Goal: Information Seeking & Learning: Learn about a topic

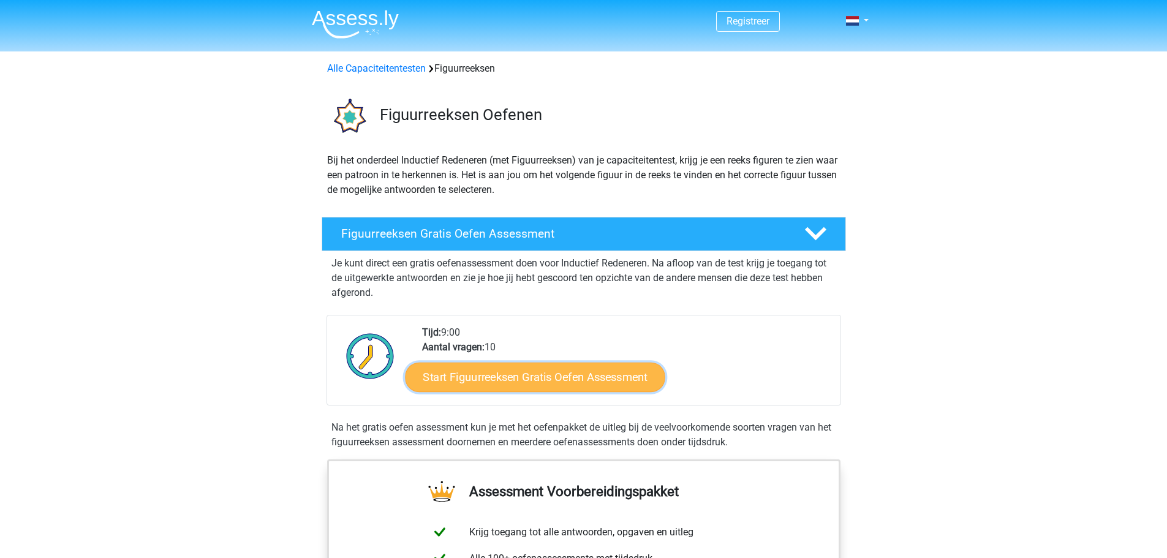
click at [522, 386] on link "Start Figuurreeksen Gratis Oefen Assessment" at bounding box center [535, 376] width 260 height 29
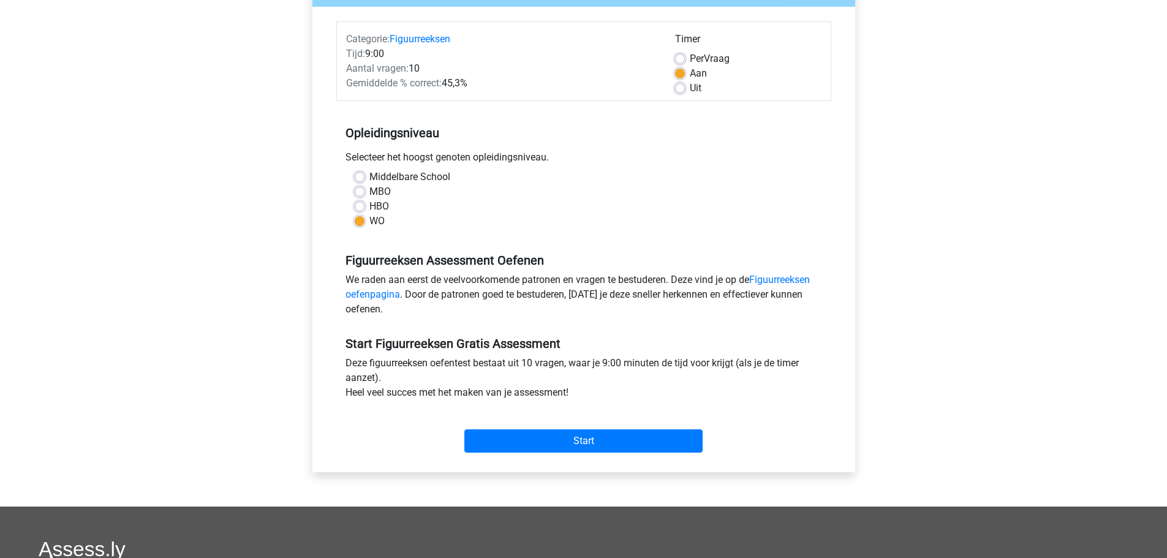
scroll to position [204, 0]
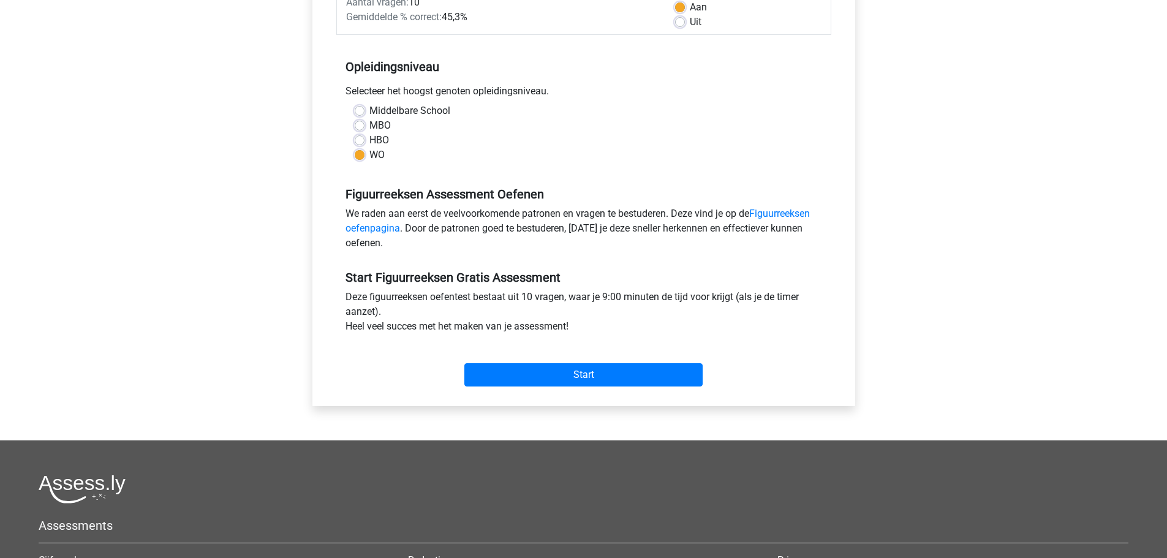
click at [365, 122] on div "MBO" at bounding box center [584, 125] width 458 height 15
click at [369, 127] on label "MBO" at bounding box center [379, 125] width 21 height 15
click at [358, 127] on input "MBO" at bounding box center [360, 124] width 10 height 12
radio input "true"
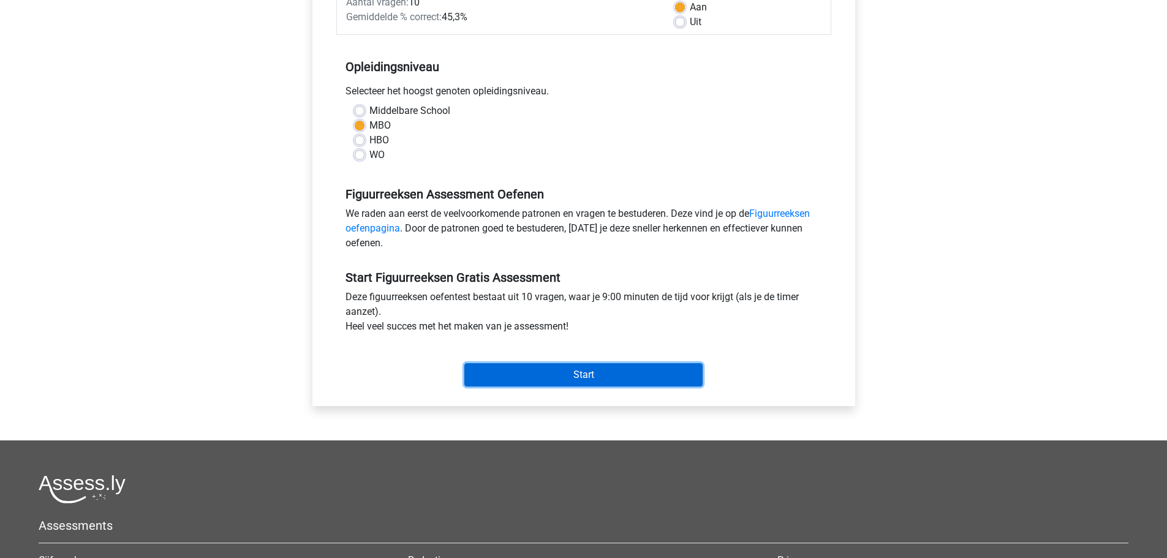
click at [548, 369] on input "Start" at bounding box center [583, 374] width 238 height 23
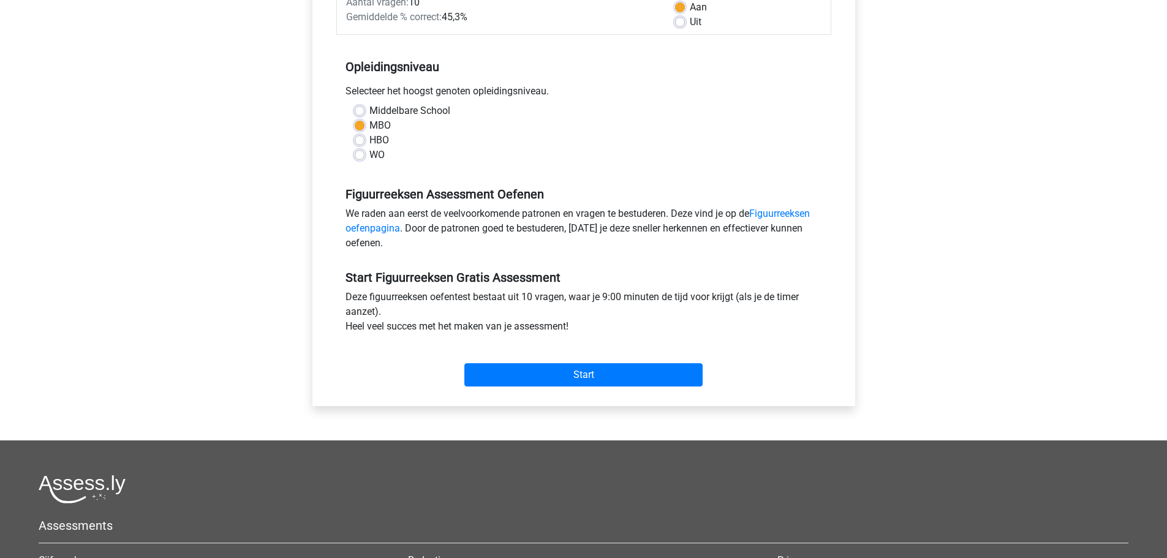
click at [369, 155] on label "WO" at bounding box center [376, 155] width 15 height 15
click at [363, 155] on input "WO" at bounding box center [360, 154] width 10 height 12
radio input "true"
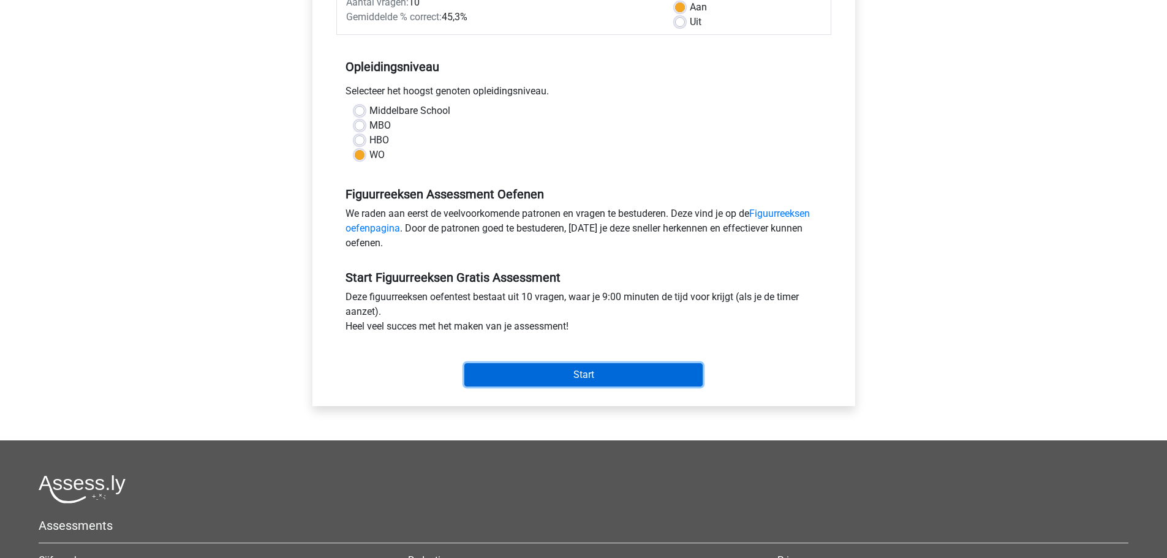
click at [527, 377] on input "Start" at bounding box center [583, 374] width 238 height 23
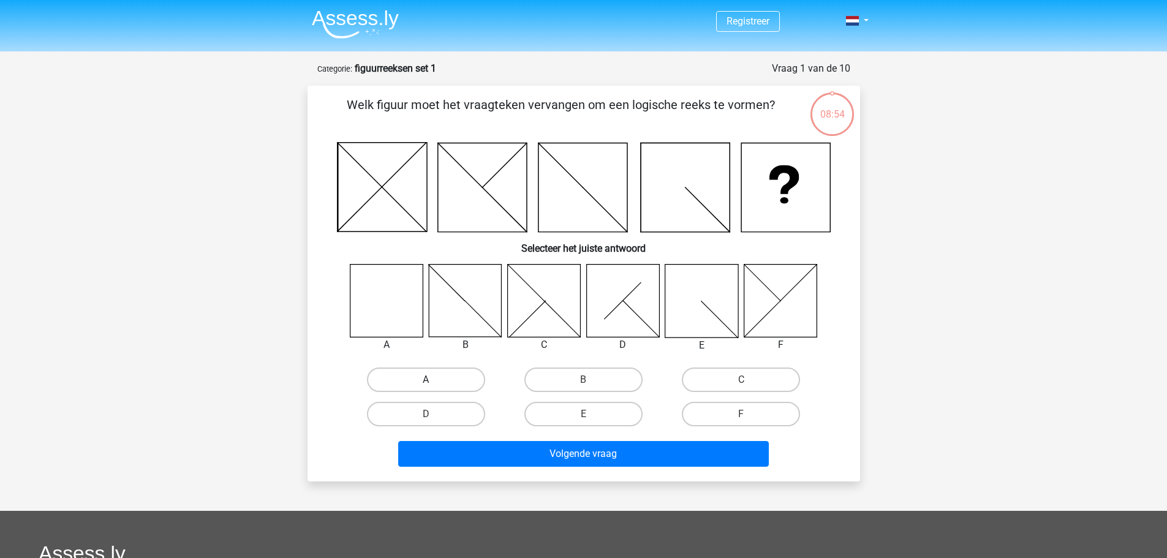
click at [420, 371] on label "A" at bounding box center [426, 379] width 118 height 24
click at [426, 380] on input "A" at bounding box center [430, 384] width 8 height 8
radio input "true"
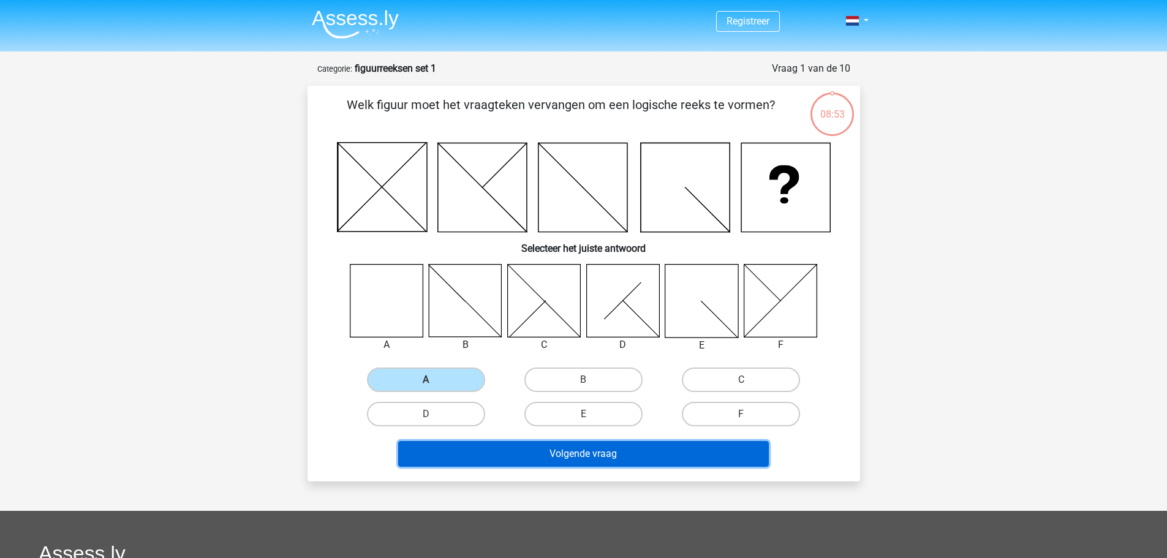
click at [510, 451] on button "Volgende vraag" at bounding box center [583, 454] width 371 height 26
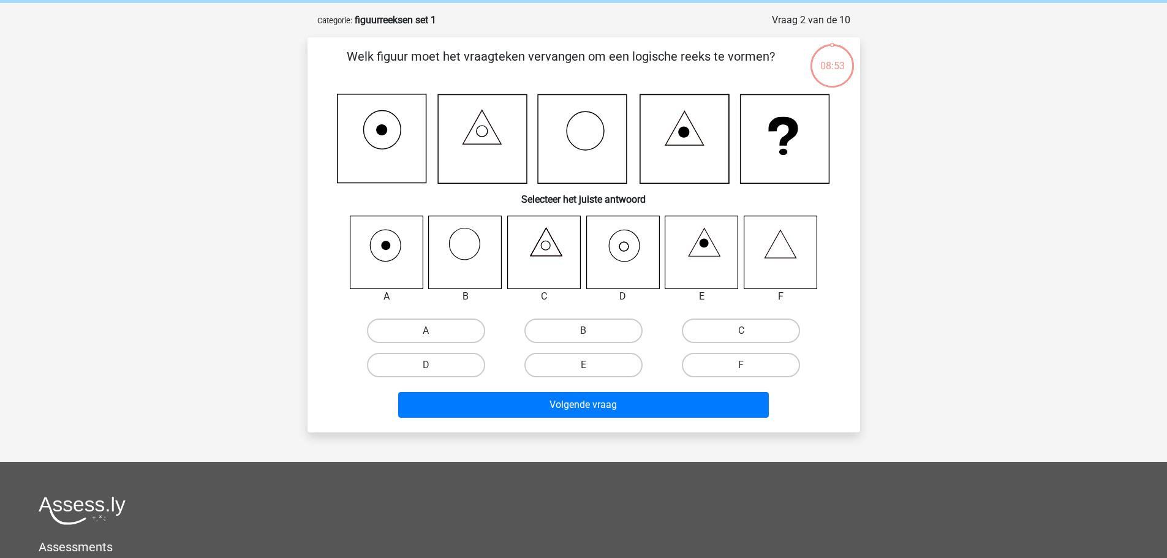
scroll to position [61, 0]
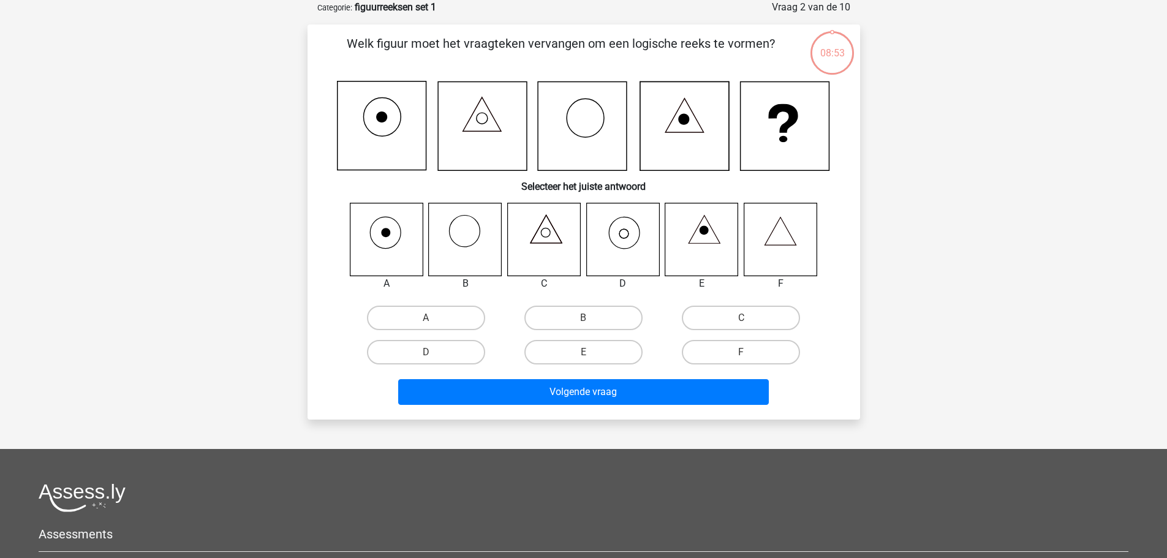
click at [230, 240] on div "Registreer Nederlands English" at bounding box center [583, 356] width 1167 height 834
